Goal: Check status: Check status

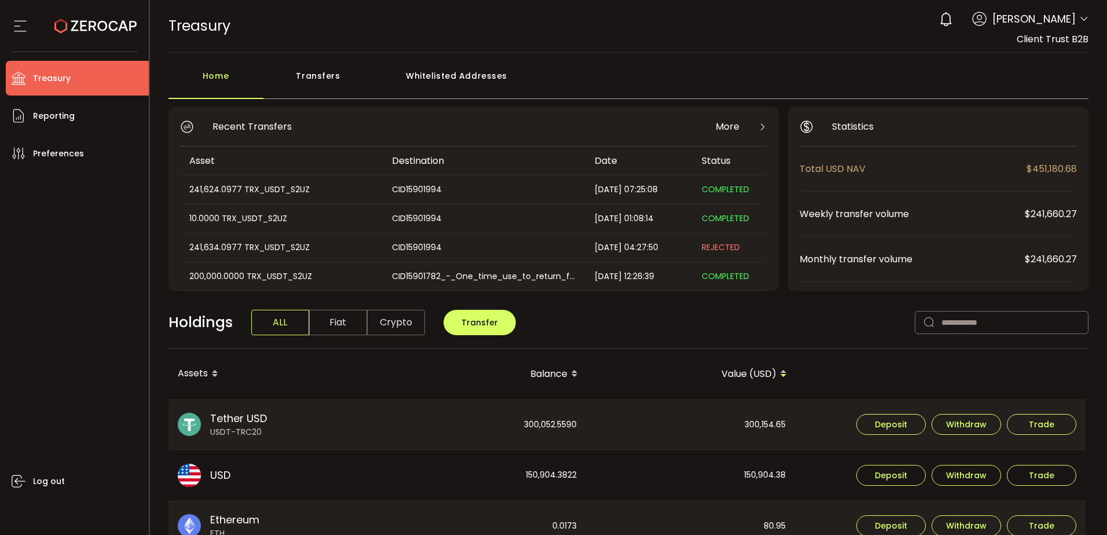
click at [692, 309] on div "Holdings ALL Fiat Crypto Transfer" at bounding box center [628, 329] width 921 height 40
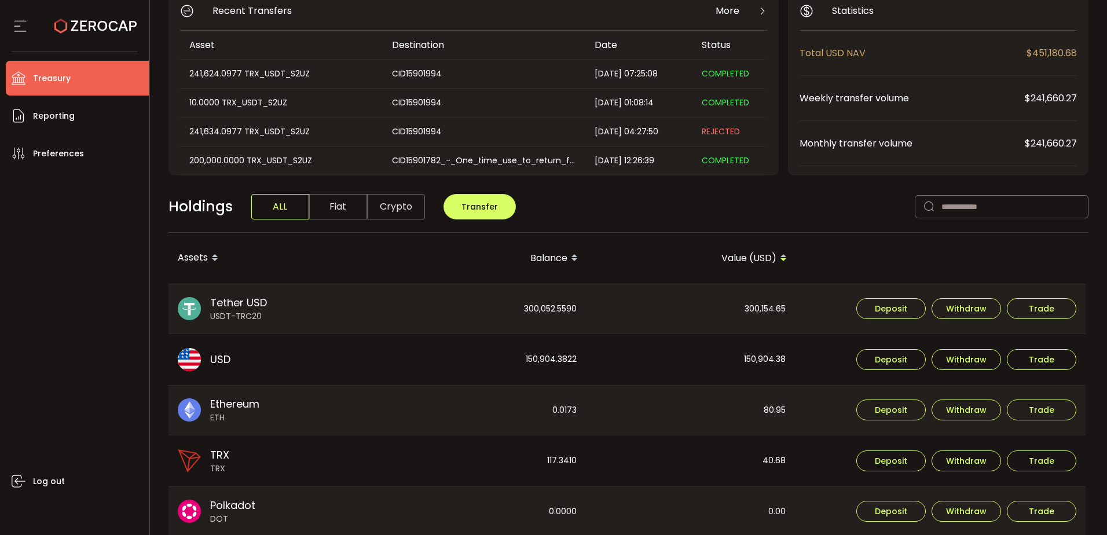
click at [105, 250] on div "Log out" at bounding box center [77, 349] width 143 height 356
click at [537, 362] on div "150,904.3822" at bounding box center [482, 359] width 208 height 51
click at [545, 302] on div "300,052.5590" at bounding box center [482, 309] width 208 height 50
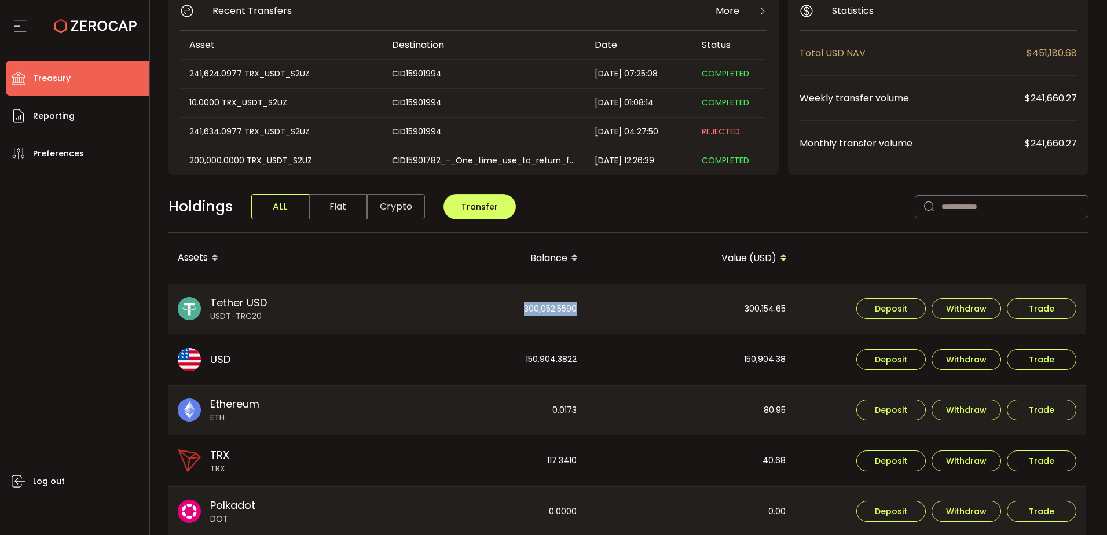
click at [545, 303] on div "300,052.5590" at bounding box center [482, 309] width 208 height 50
click at [124, 287] on div "Log out" at bounding box center [77, 349] width 143 height 356
